Goal: Obtain resource: Download file/media

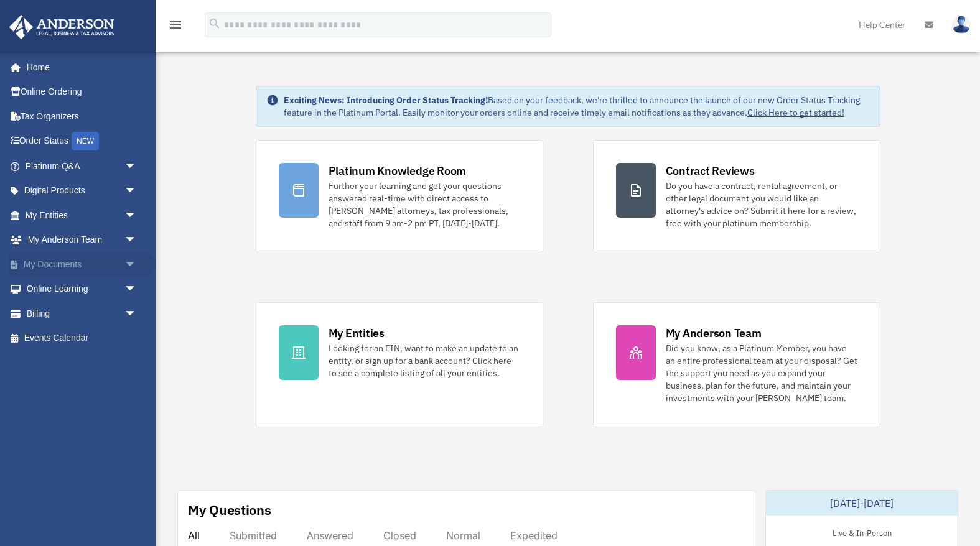
click at [58, 268] on link "My Documents arrow_drop_down" at bounding box center [82, 264] width 147 height 25
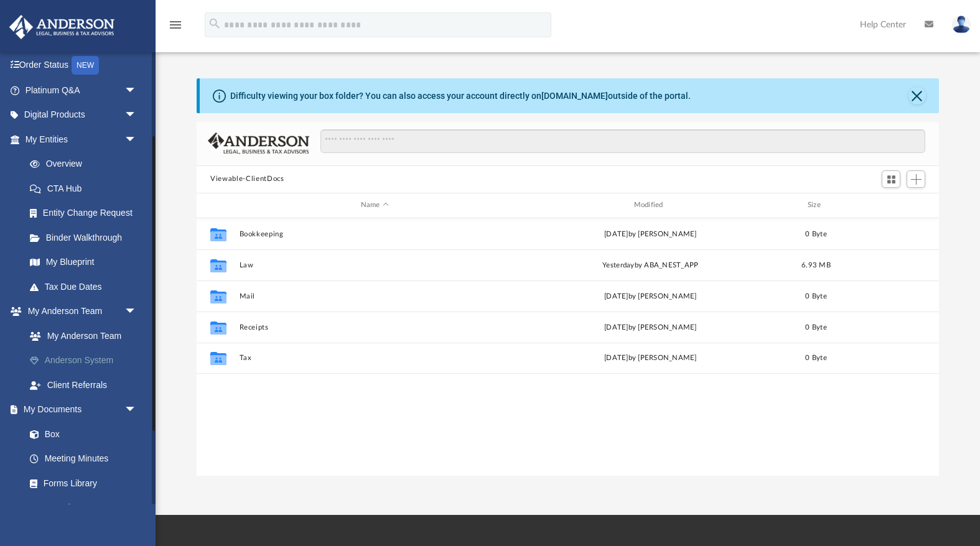
scroll to position [199, 0]
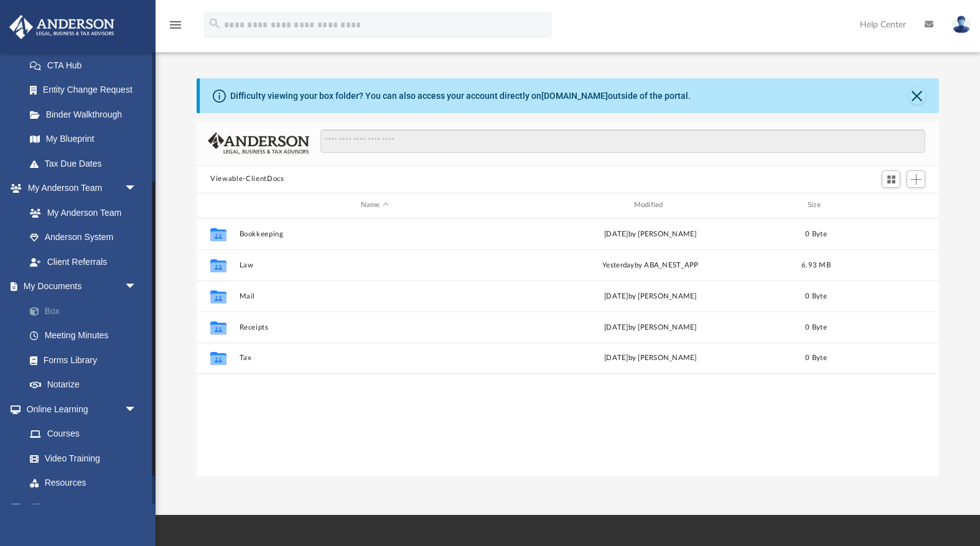
click at [55, 309] on link "Box" at bounding box center [86, 311] width 138 height 25
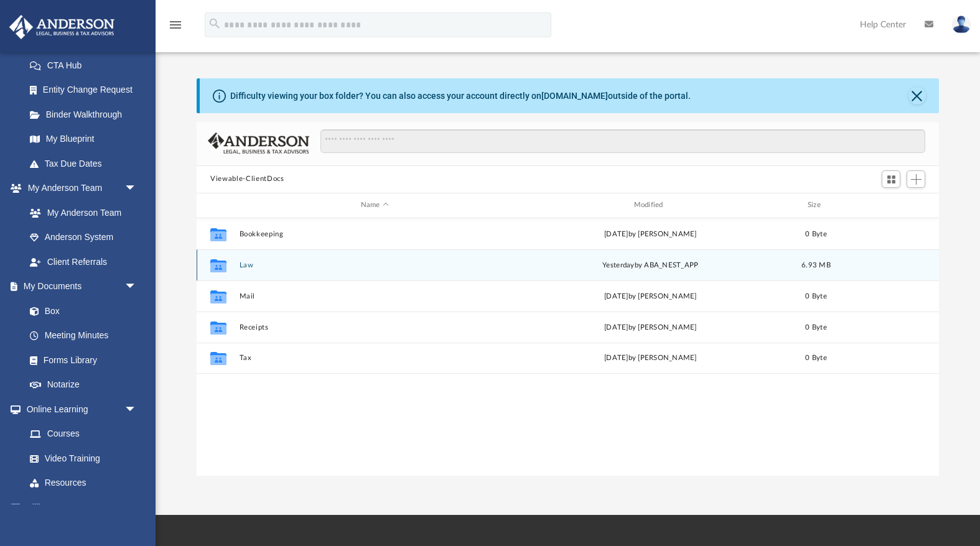
click at [301, 269] on button "Law" at bounding box center [375, 265] width 271 height 8
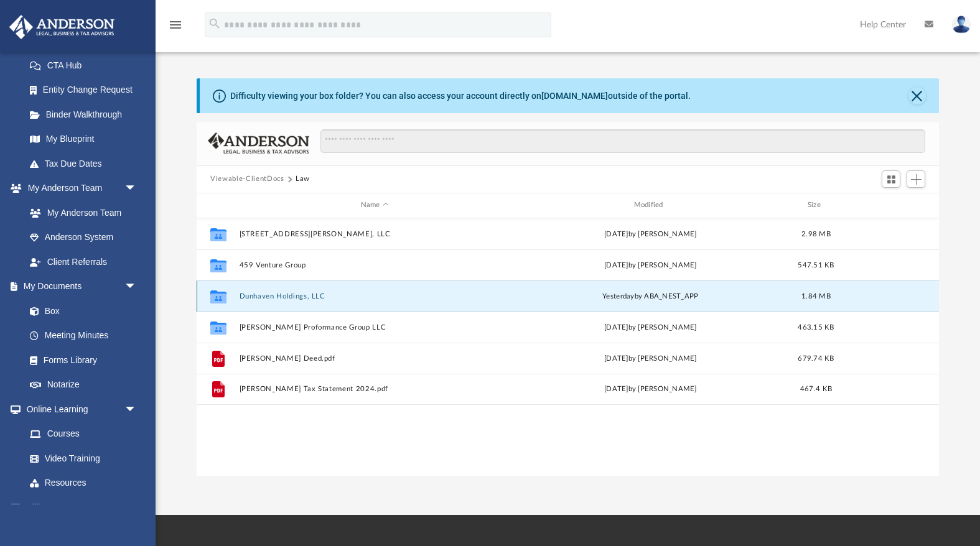
click at [264, 293] on button "Dunhaven Holdings, LLC" at bounding box center [375, 296] width 271 height 8
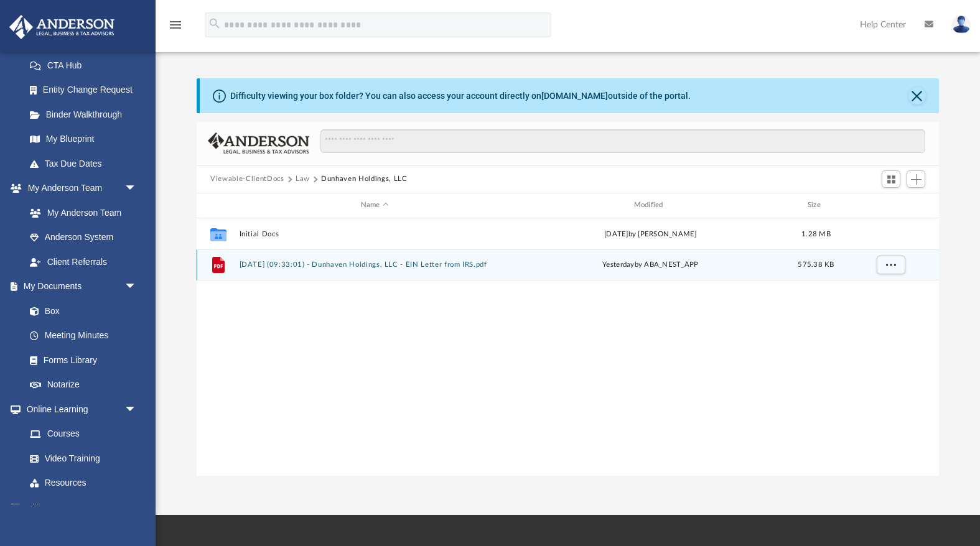
click at [295, 270] on div "File 2025.09.22 (09:33:01) - Dunhaven Holdings, LLC - EIN Letter from IRS.pdf y…" at bounding box center [568, 265] width 742 height 31
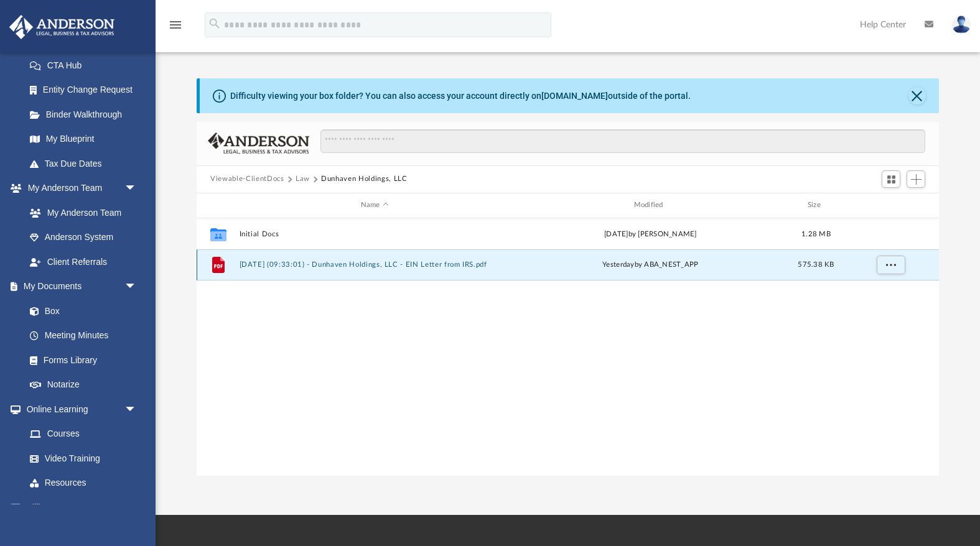
click at [295, 270] on div "File 2025.09.22 (09:33:01) - Dunhaven Holdings, LLC - EIN Letter from IRS.pdf y…" at bounding box center [568, 265] width 742 height 31
click at [360, 264] on button "2025.09.22 (09:33:01) - Dunhaven Holdings, LLC - EIN Letter from IRS.pdf" at bounding box center [375, 265] width 271 height 8
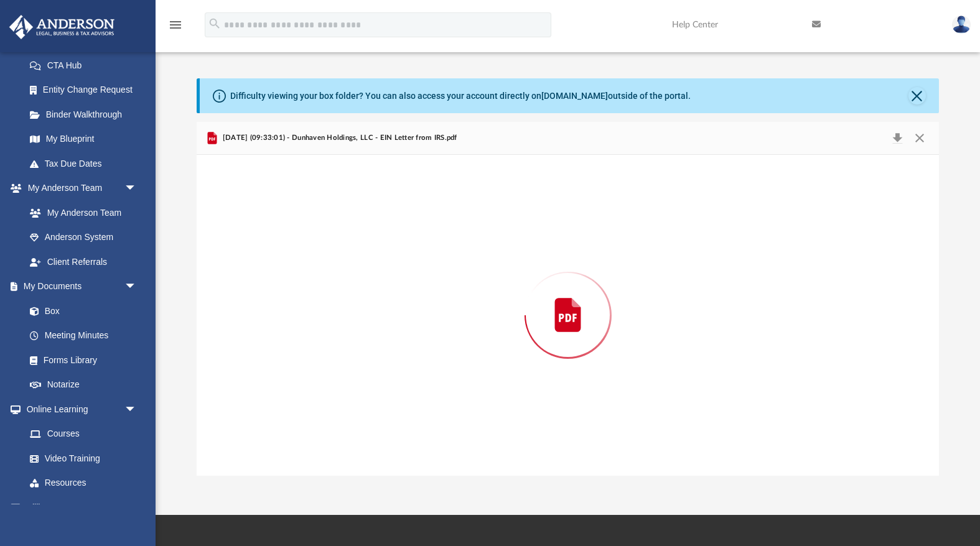
click at [360, 264] on div "Preview" at bounding box center [568, 315] width 742 height 321
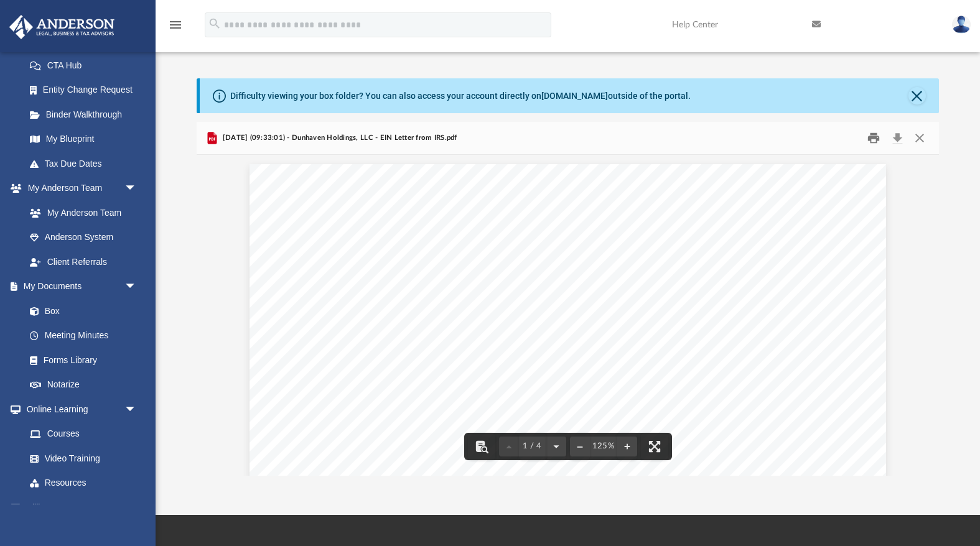
click at [876, 134] on button "Print" at bounding box center [873, 137] width 25 height 19
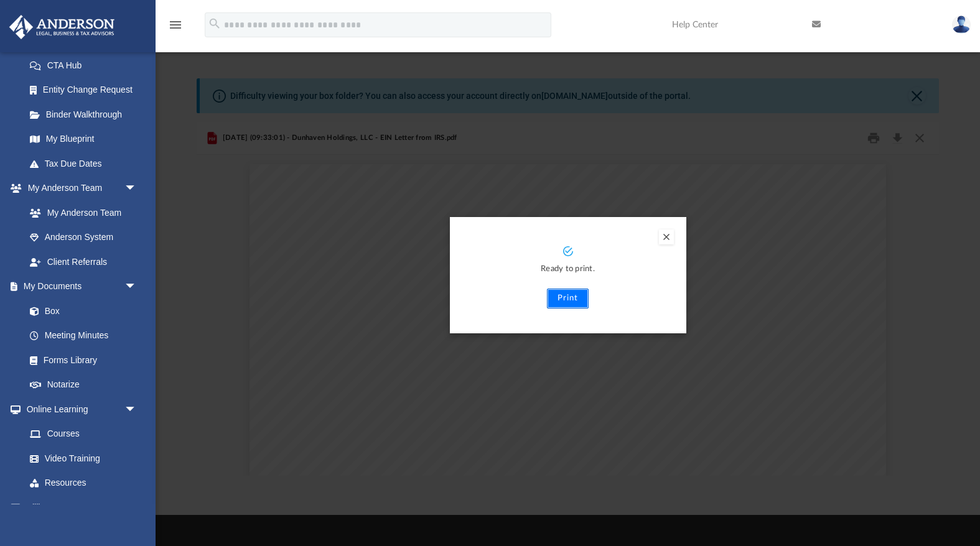
click at [564, 300] on button "Print" at bounding box center [568, 299] width 42 height 20
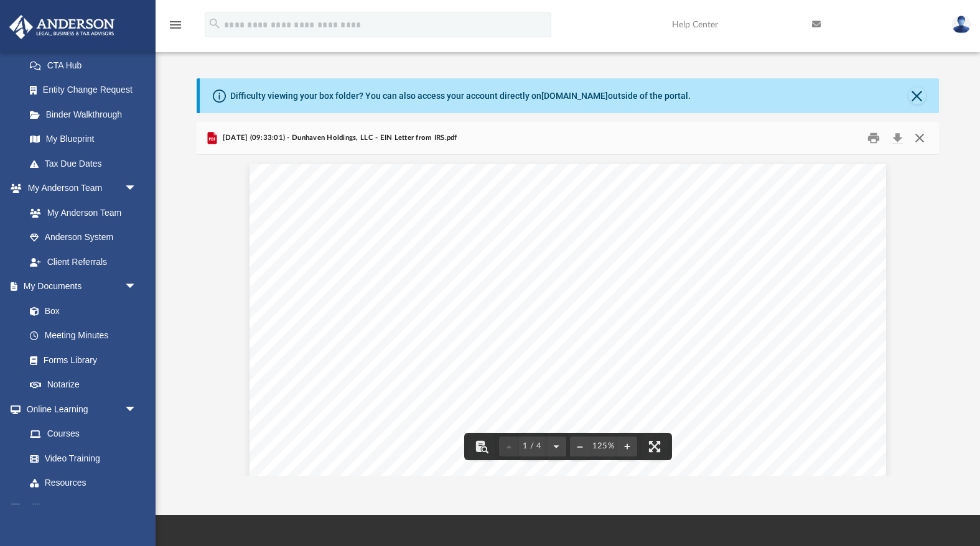
click at [922, 138] on button "Close" at bounding box center [919, 137] width 22 height 19
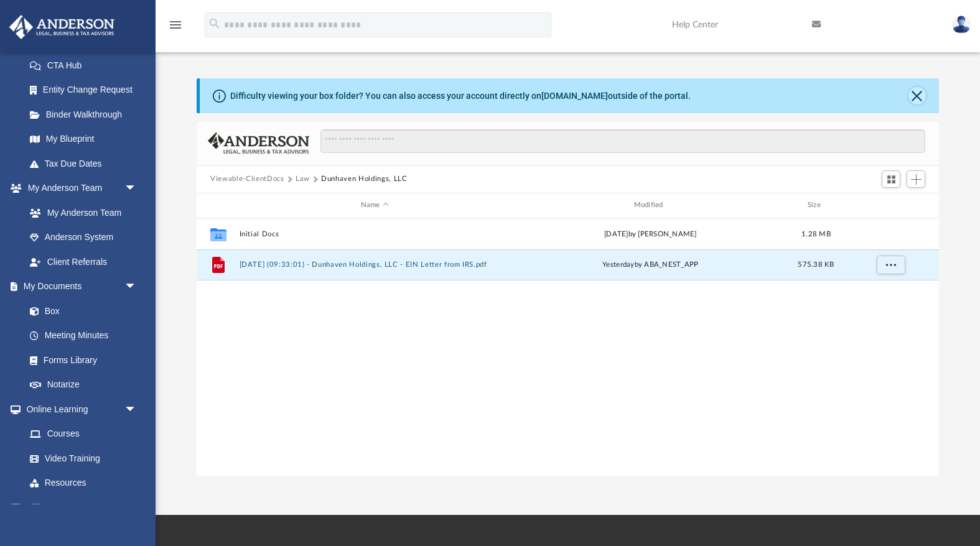
click at [923, 89] on button "Close" at bounding box center [917, 95] width 17 height 17
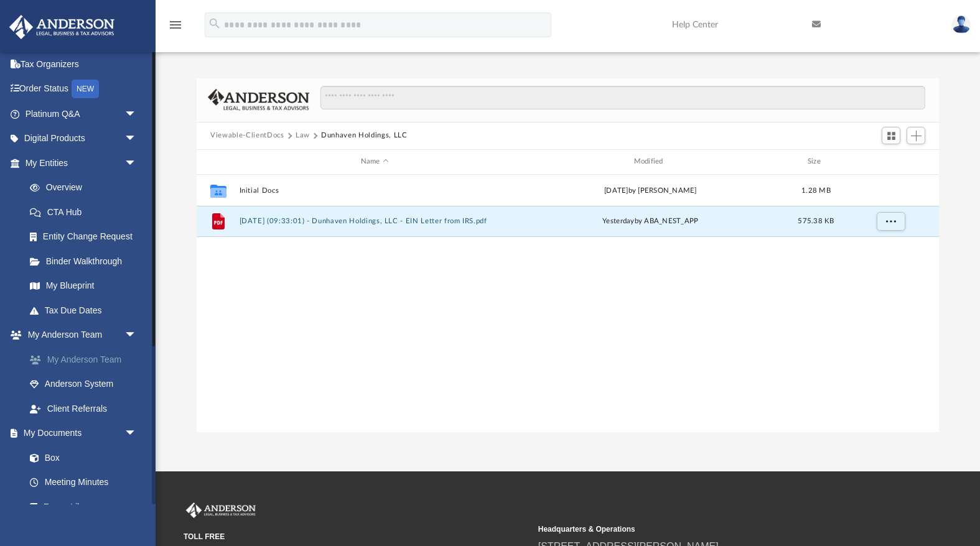
scroll to position [0, 0]
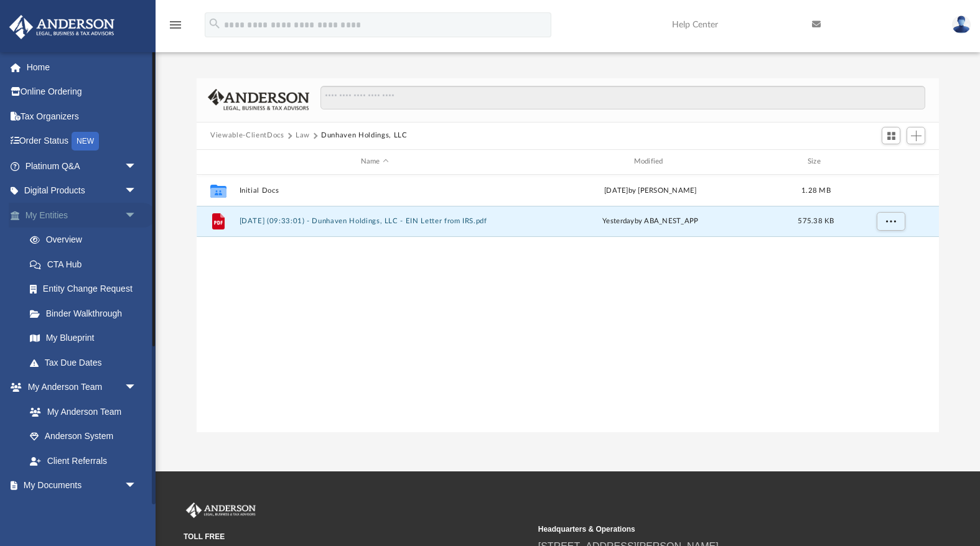
click at [61, 213] on link "My Entities arrow_drop_down" at bounding box center [82, 215] width 147 height 25
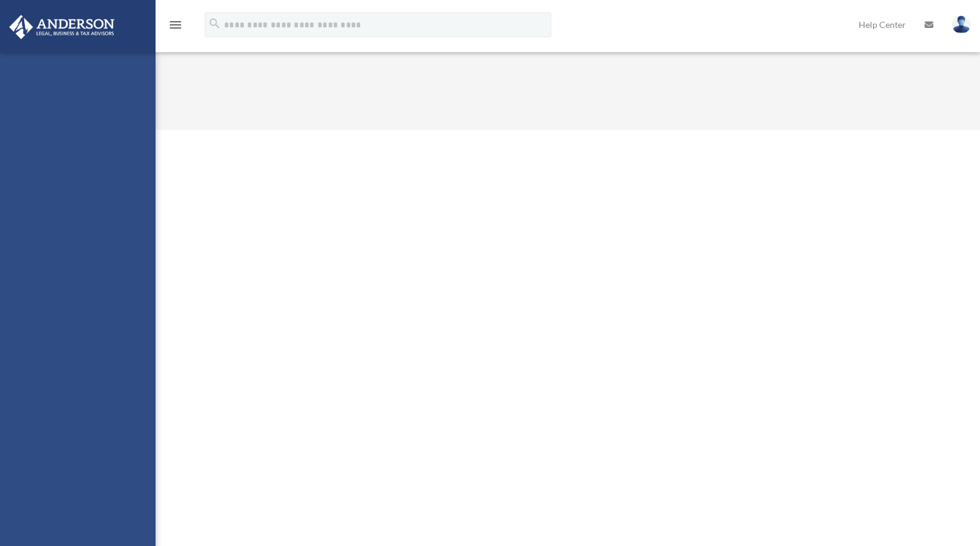
click at [58, 238] on div "[EMAIL_ADDRESS][DOMAIN_NAME] Sign Out [EMAIL_ADDRESS][DOMAIN_NAME] Home Online …" at bounding box center [78, 325] width 156 height 546
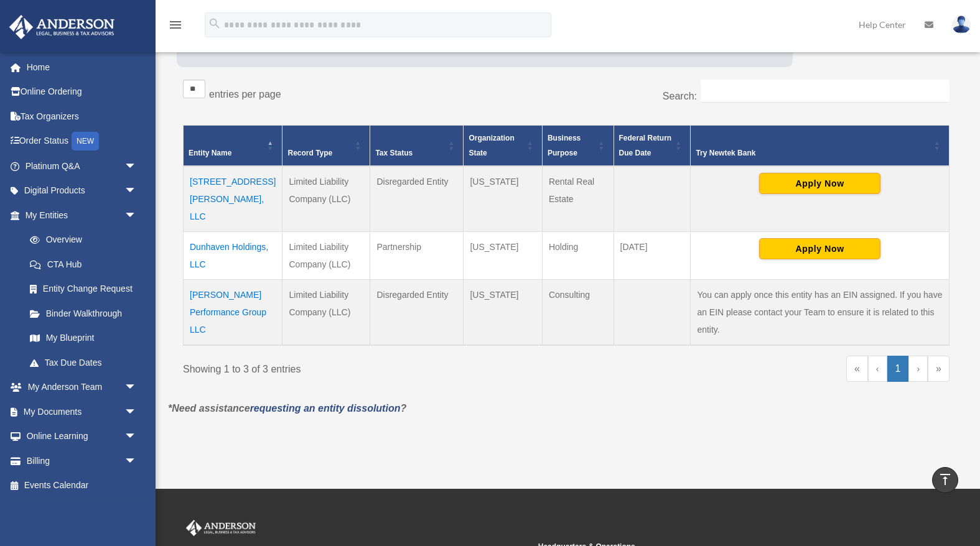
scroll to position [188, 0]
